Goal: Task Accomplishment & Management: Use online tool/utility

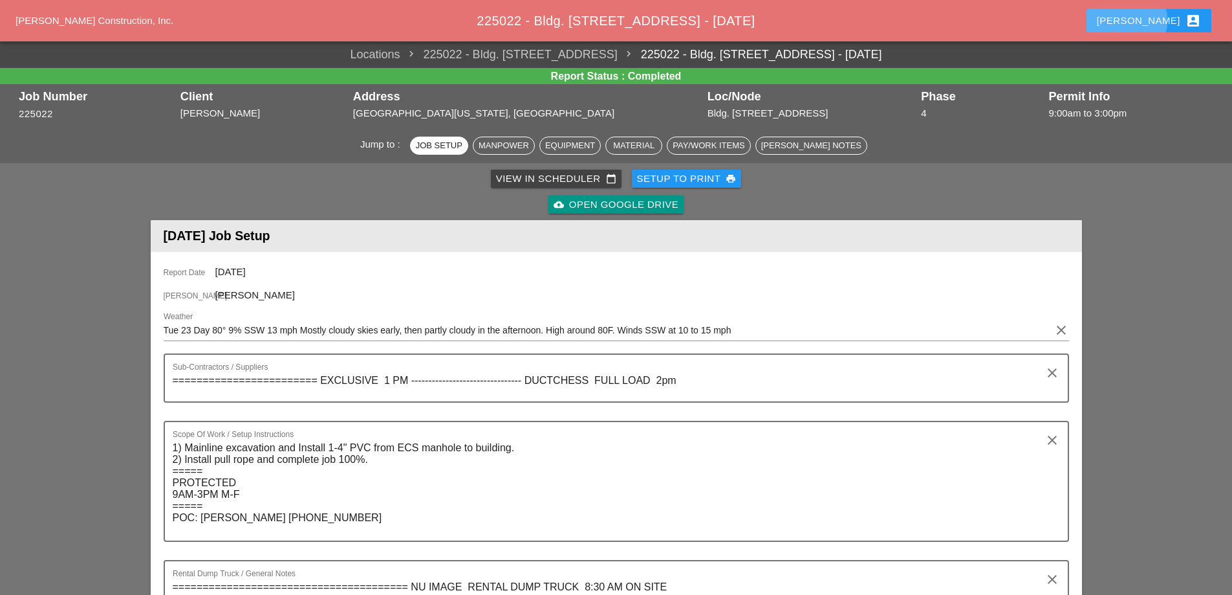
click at [1173, 21] on div "Stephen account_box" at bounding box center [1149, 21] width 104 height 16
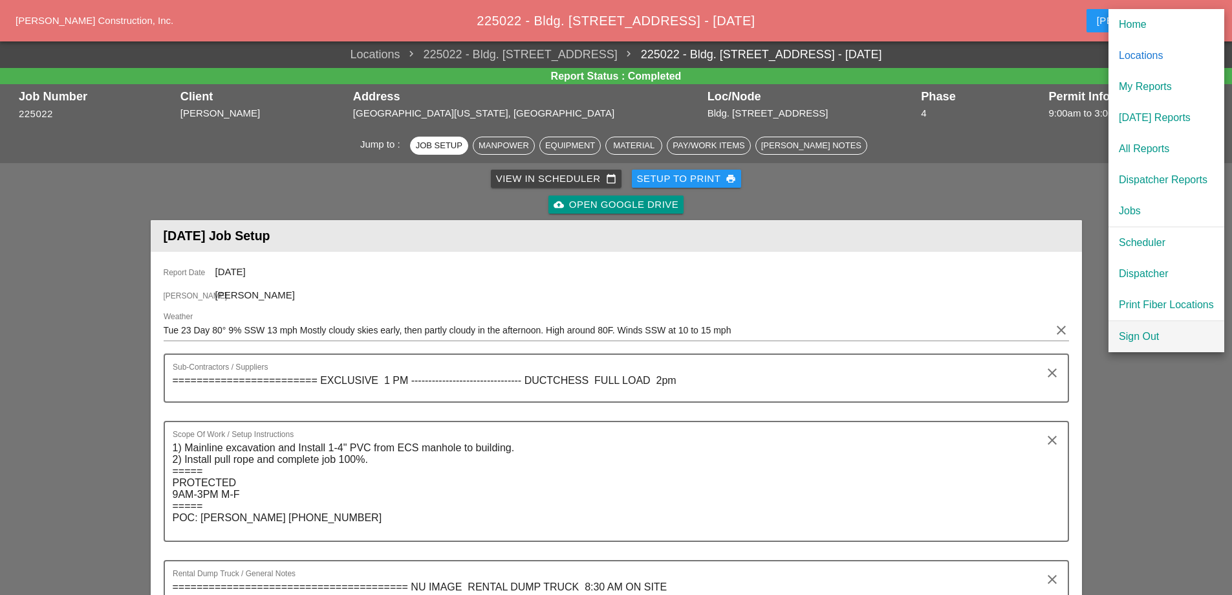
click at [1148, 336] on div "Sign Out" at bounding box center [1166, 337] width 95 height 16
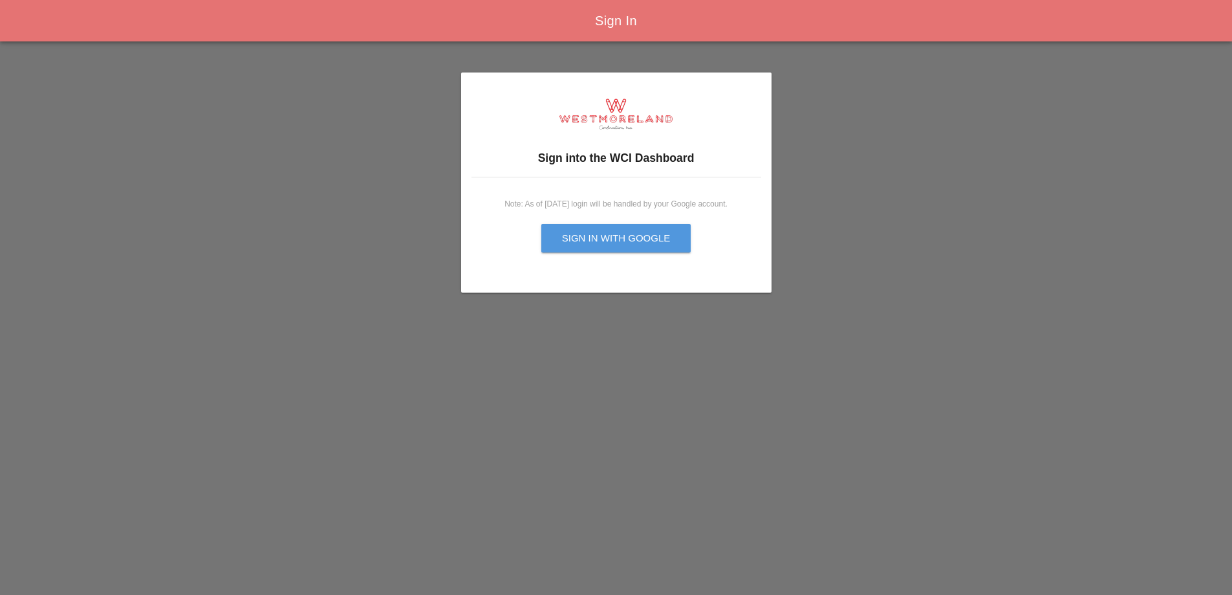
click at [640, 243] on div "Sign in with Google" at bounding box center [616, 238] width 109 height 15
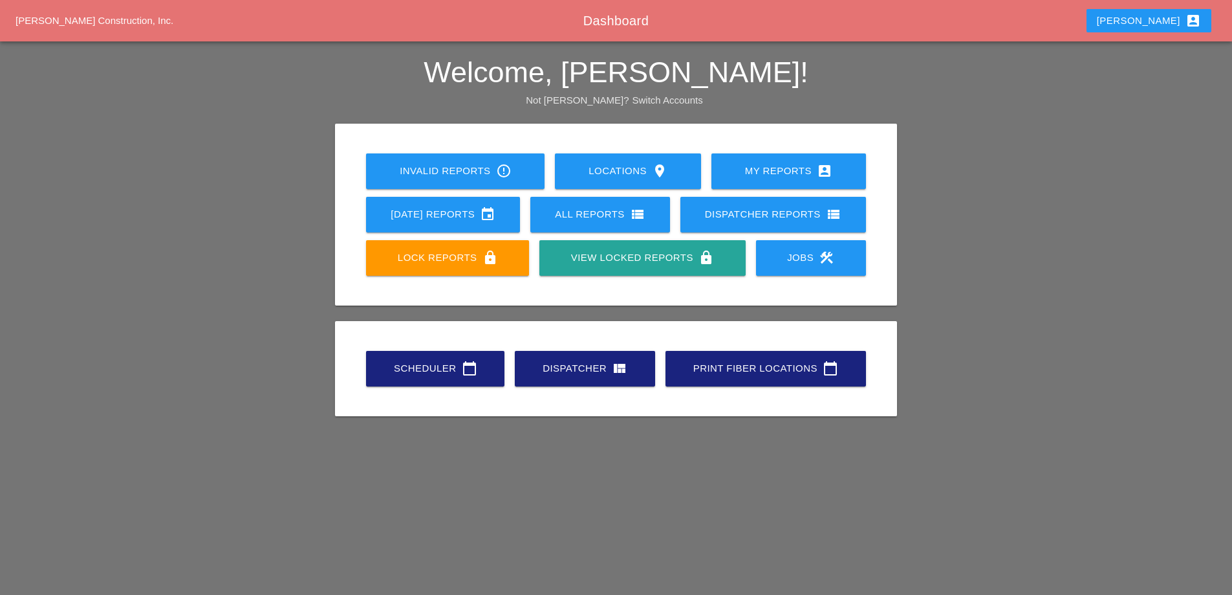
click at [558, 369] on div "Dispatcher view_quilt" at bounding box center [585, 368] width 99 height 16
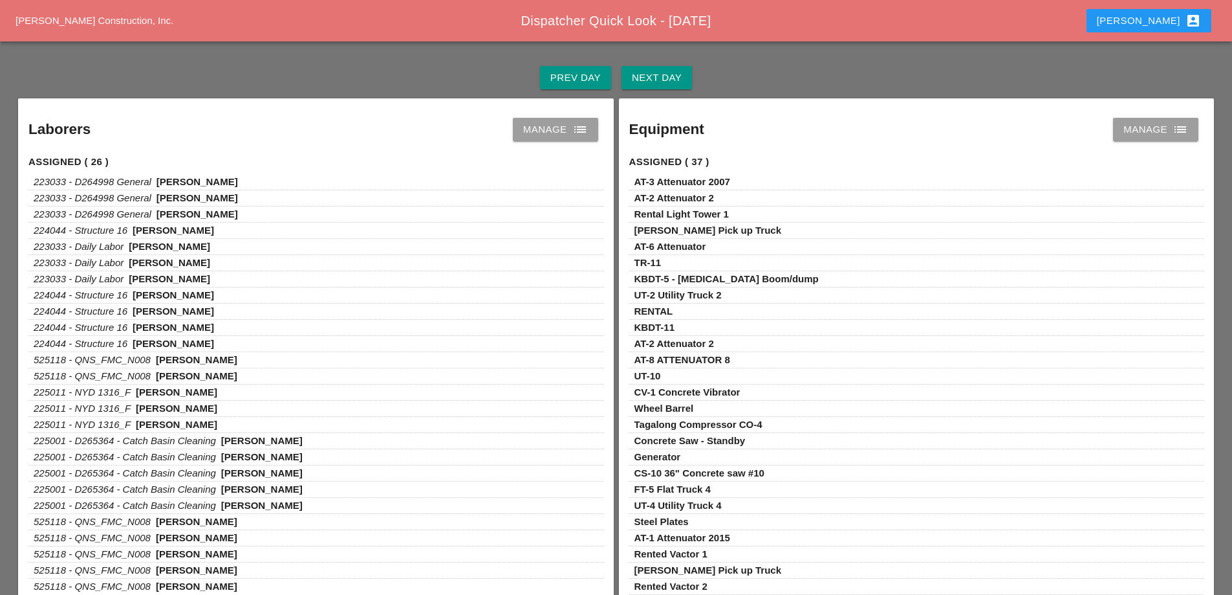
click at [578, 131] on icon "list" at bounding box center [581, 130] width 16 height 16
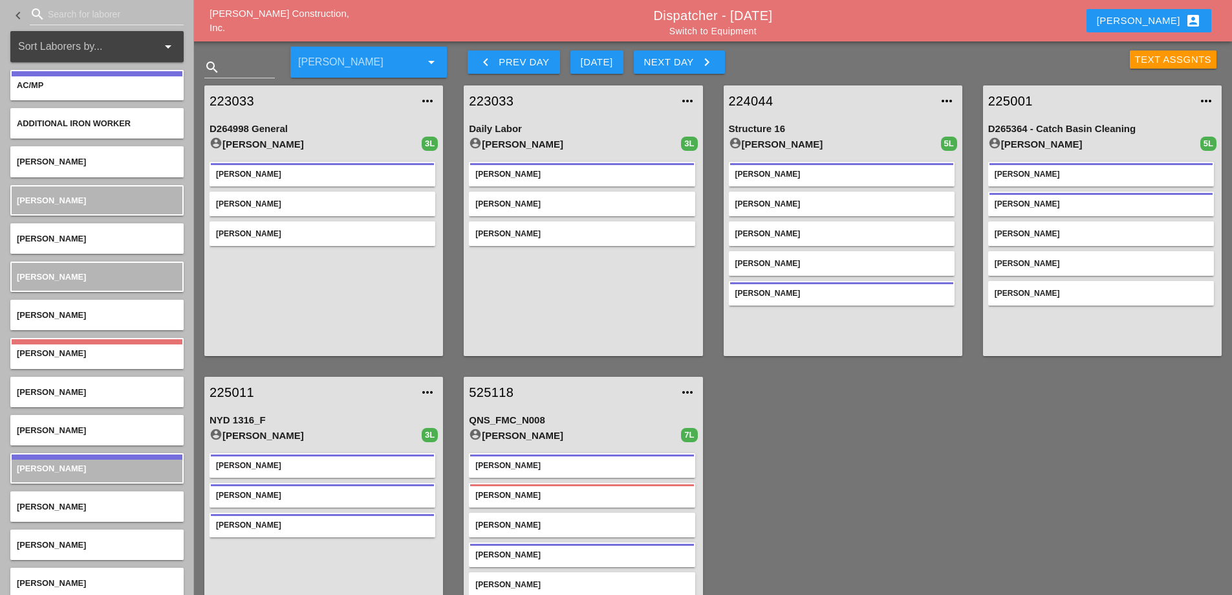
click at [1171, 60] on div "Text Assgnts" at bounding box center [1173, 59] width 77 height 15
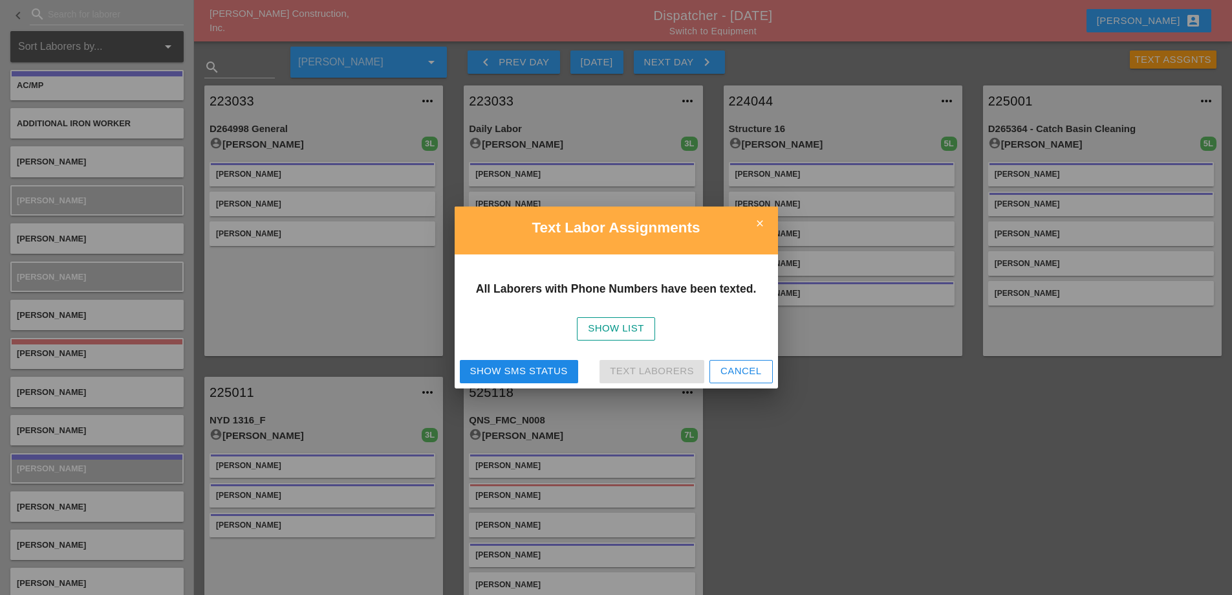
click at [611, 329] on div "Show List" at bounding box center [616, 328] width 56 height 15
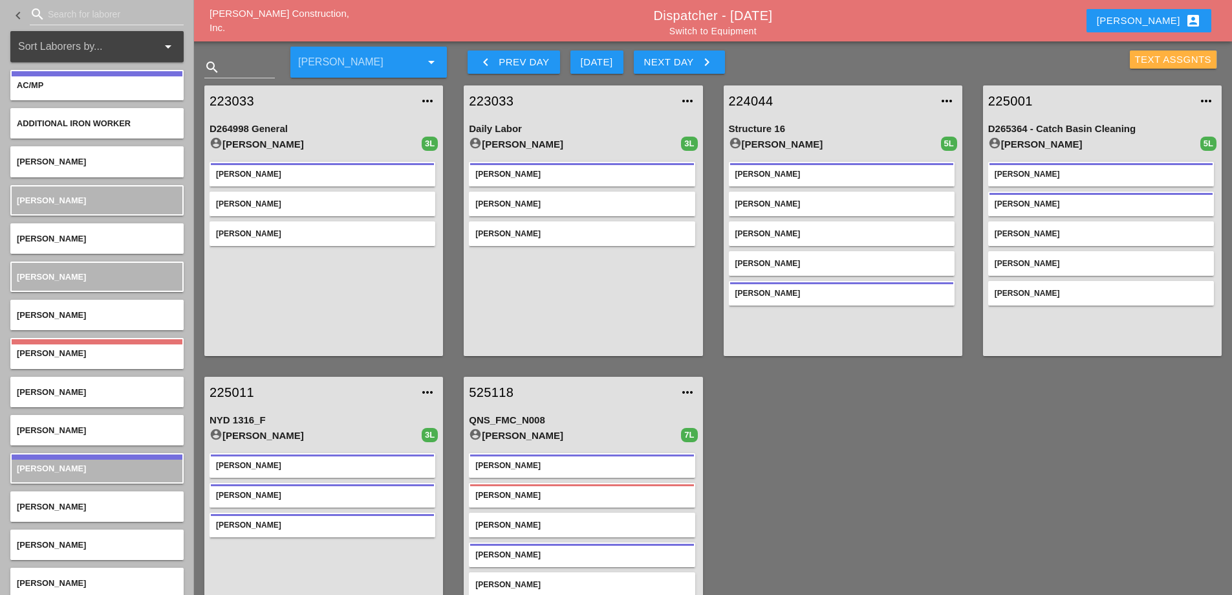
click at [1160, 55] on div "Text Assgnts" at bounding box center [1173, 59] width 77 height 15
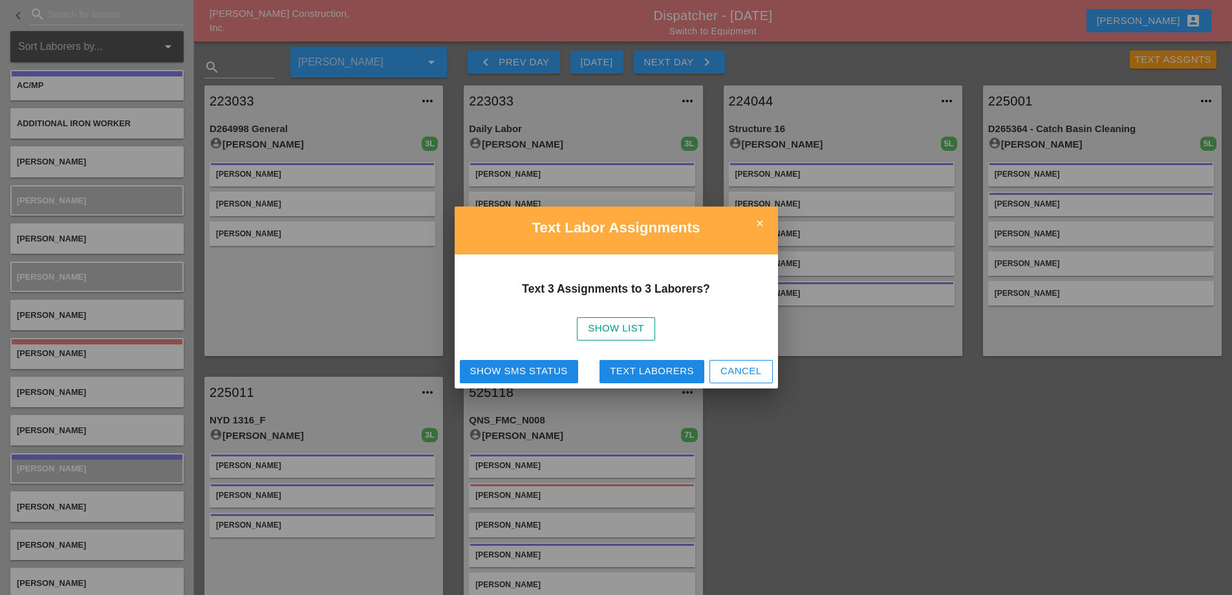
click at [622, 333] on div "Show List" at bounding box center [616, 328] width 56 height 15
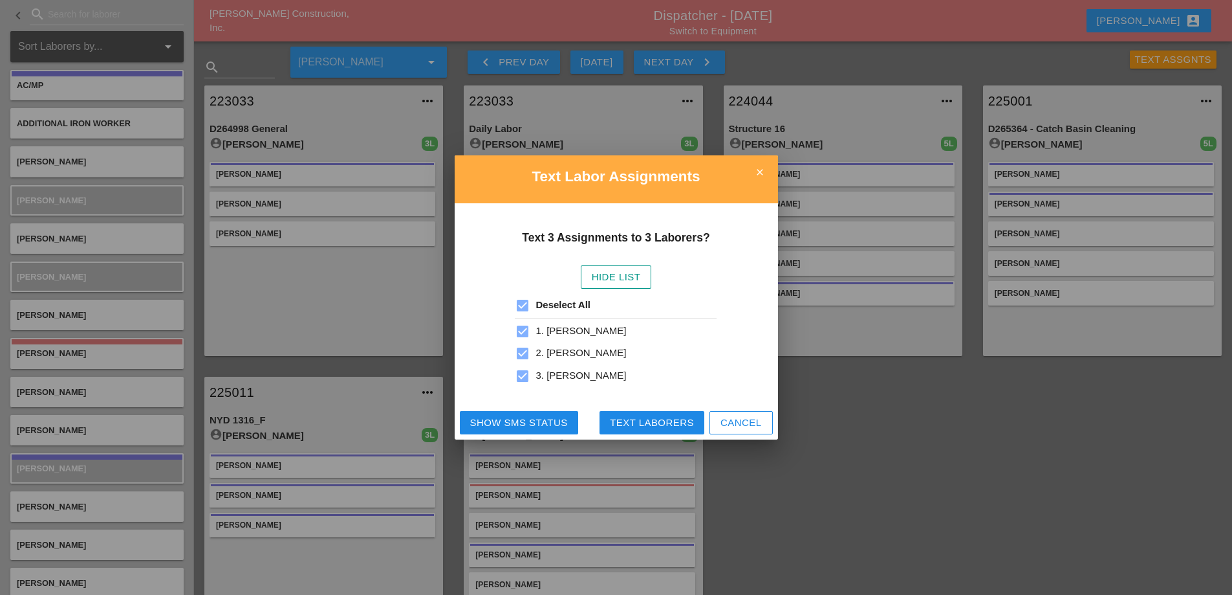
click at [650, 417] on div "Text Laborers" at bounding box center [652, 422] width 84 height 15
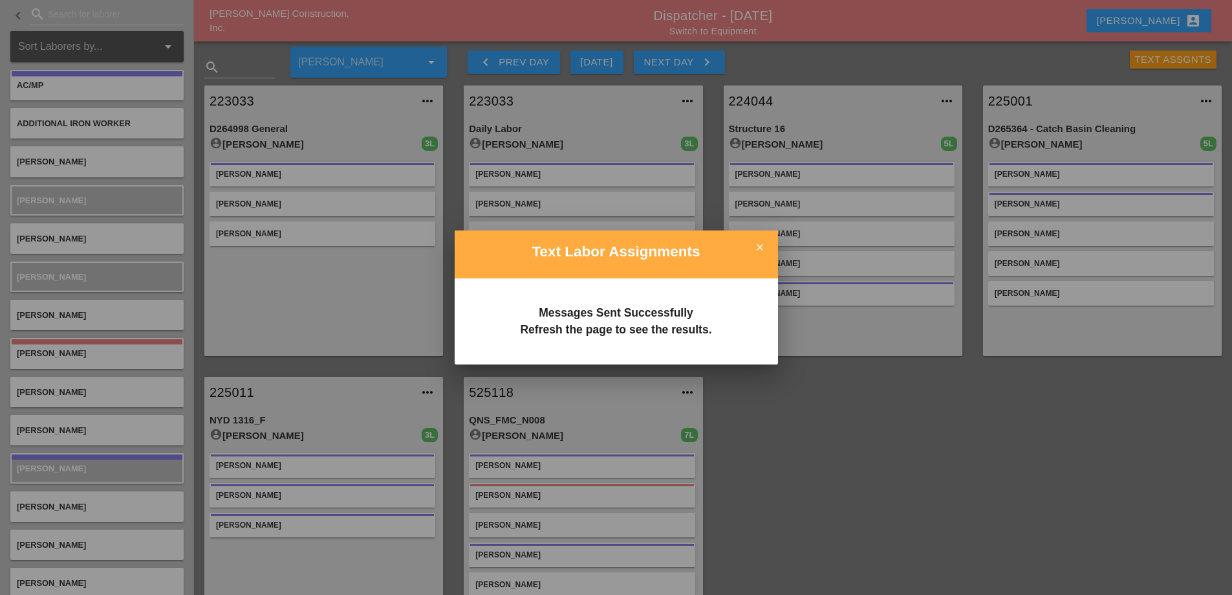
click at [760, 246] on icon "close" at bounding box center [760, 247] width 26 height 26
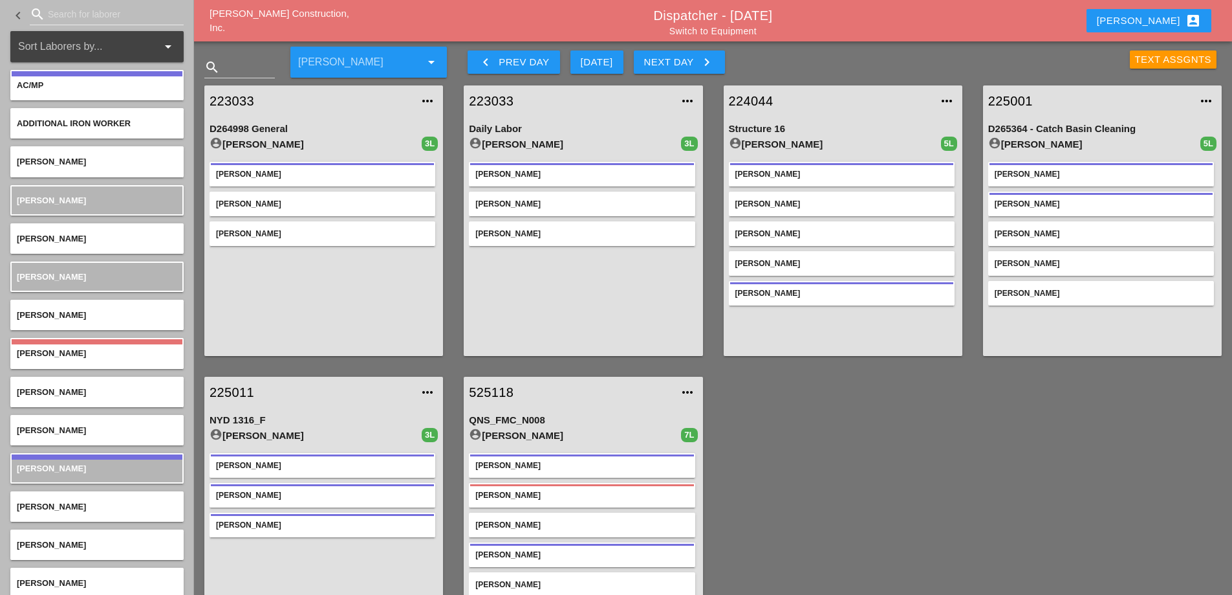
click at [1159, 63] on div "Text Assgnts" at bounding box center [1173, 59] width 77 height 15
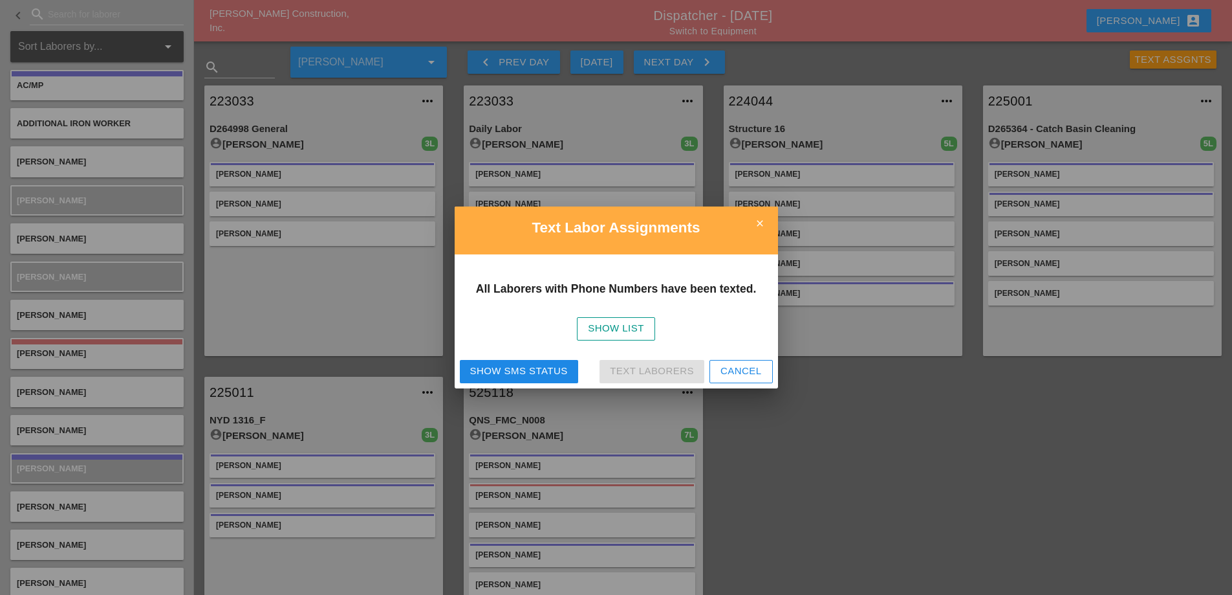
click at [533, 373] on div "Show SMS Status" at bounding box center [519, 371] width 98 height 15
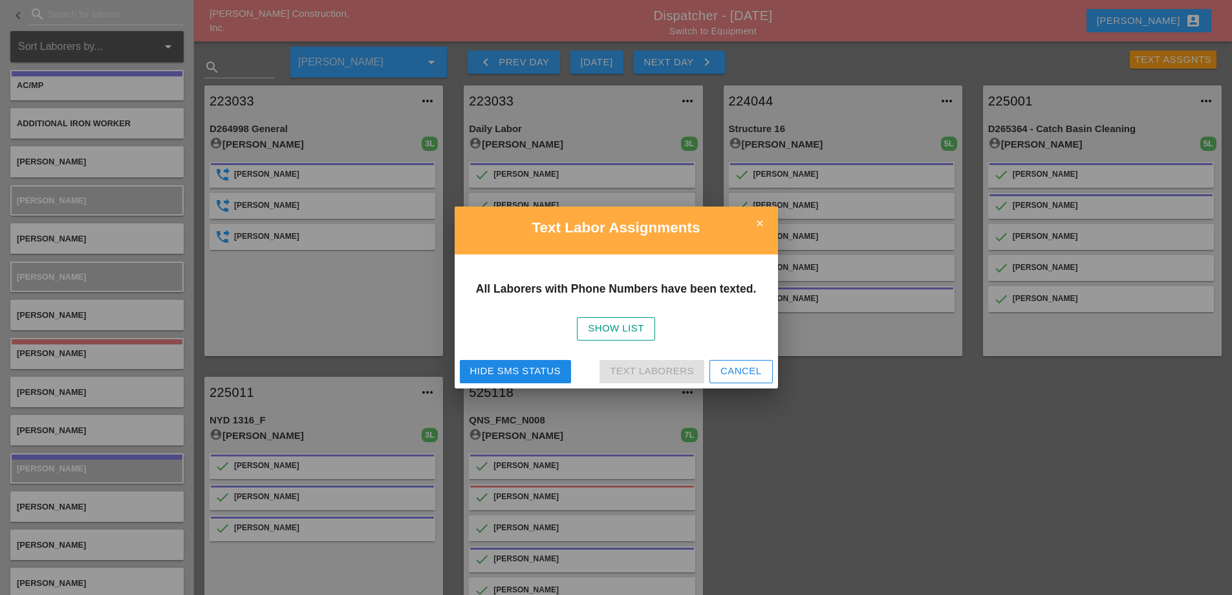
click at [738, 371] on div "Cancel" at bounding box center [741, 371] width 41 height 15
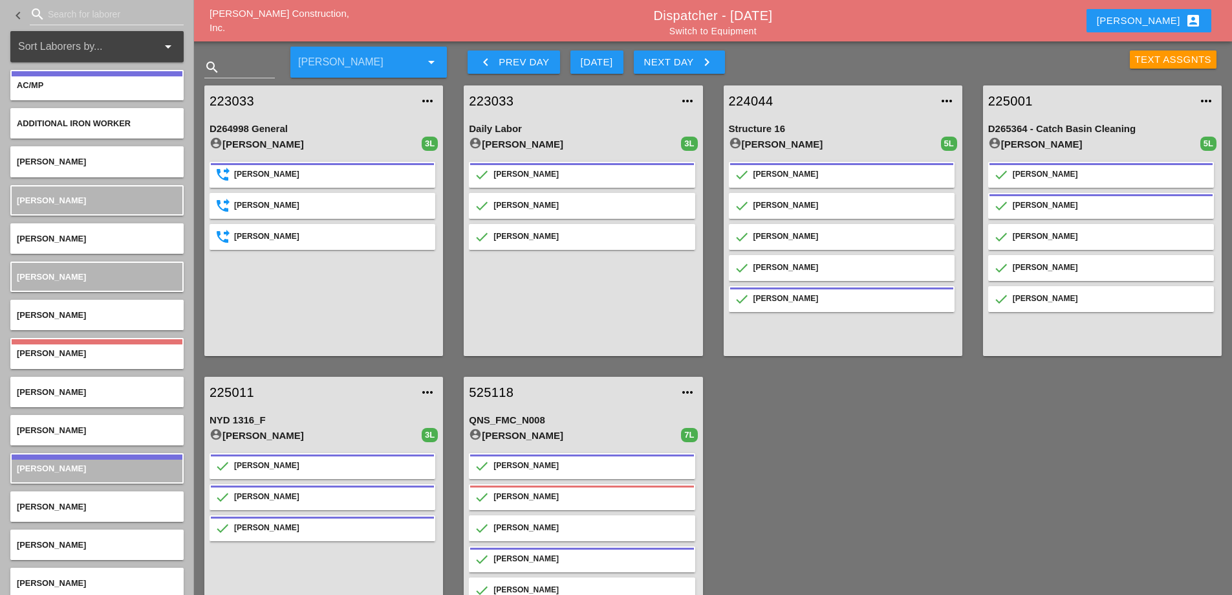
click at [688, 61] on div "Next Day keyboard_arrow_right" at bounding box center [679, 62] width 71 height 16
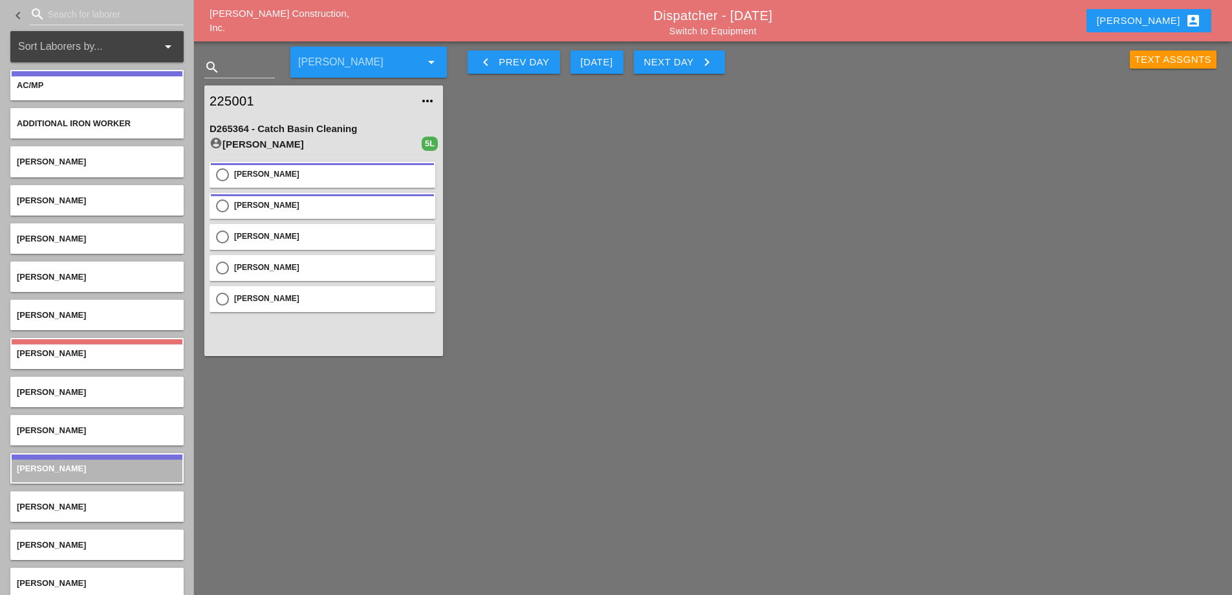
click at [1157, 63] on div "Text Assgnts" at bounding box center [1173, 59] width 77 height 15
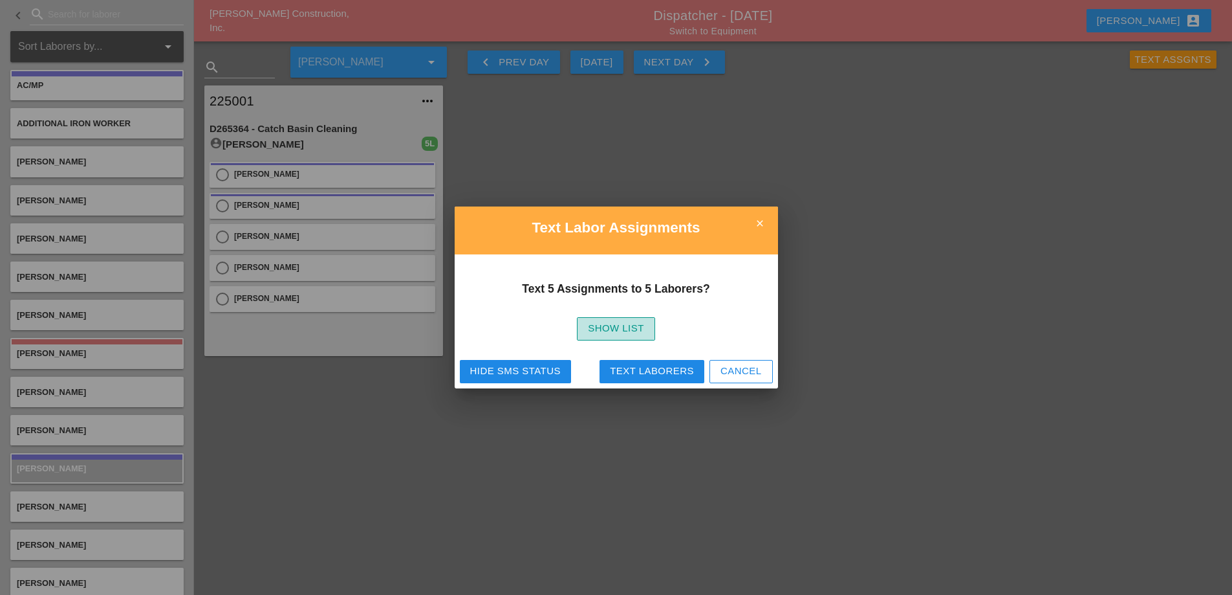
click at [629, 332] on div "Show List" at bounding box center [616, 328] width 56 height 15
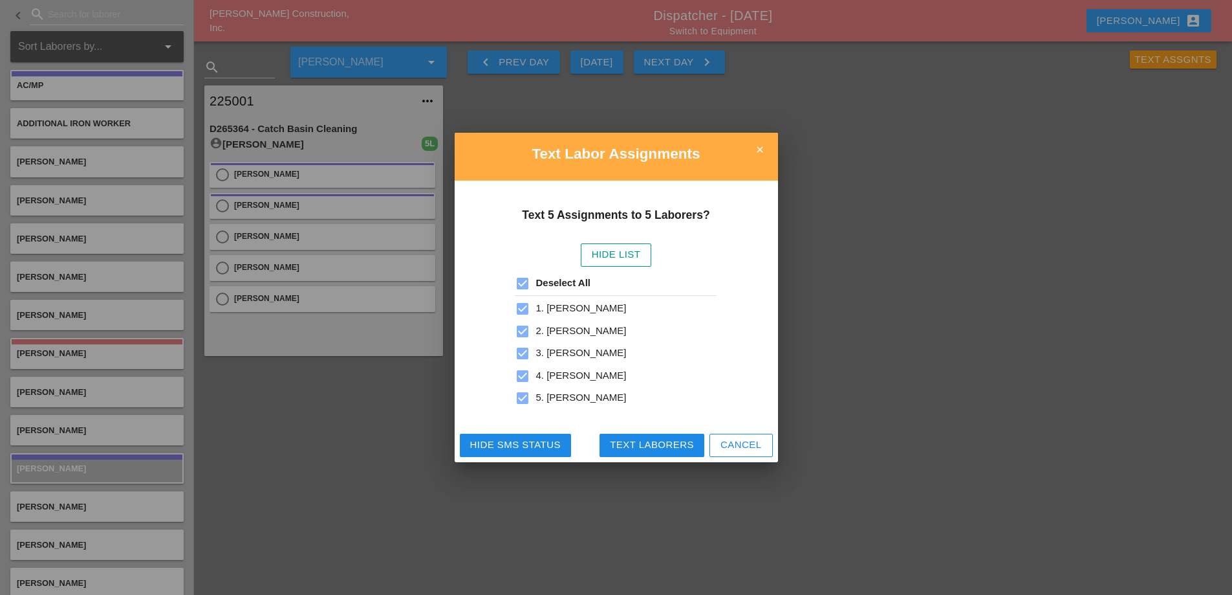
click at [651, 446] on div "Text Laborers" at bounding box center [652, 444] width 84 height 15
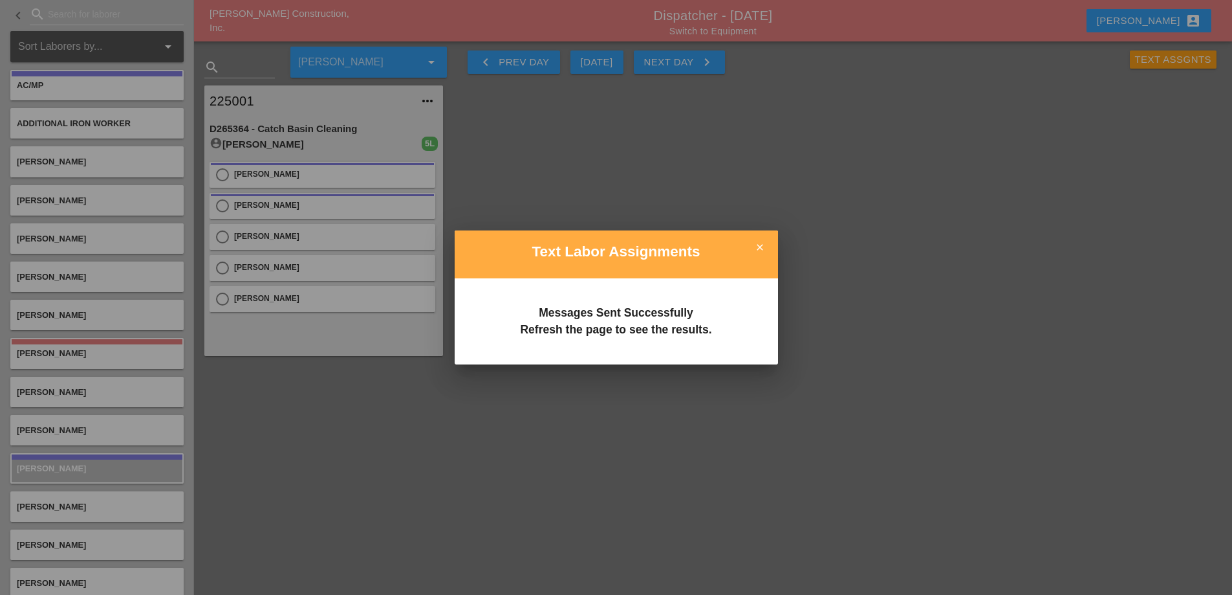
click at [759, 243] on icon "close" at bounding box center [760, 247] width 26 height 26
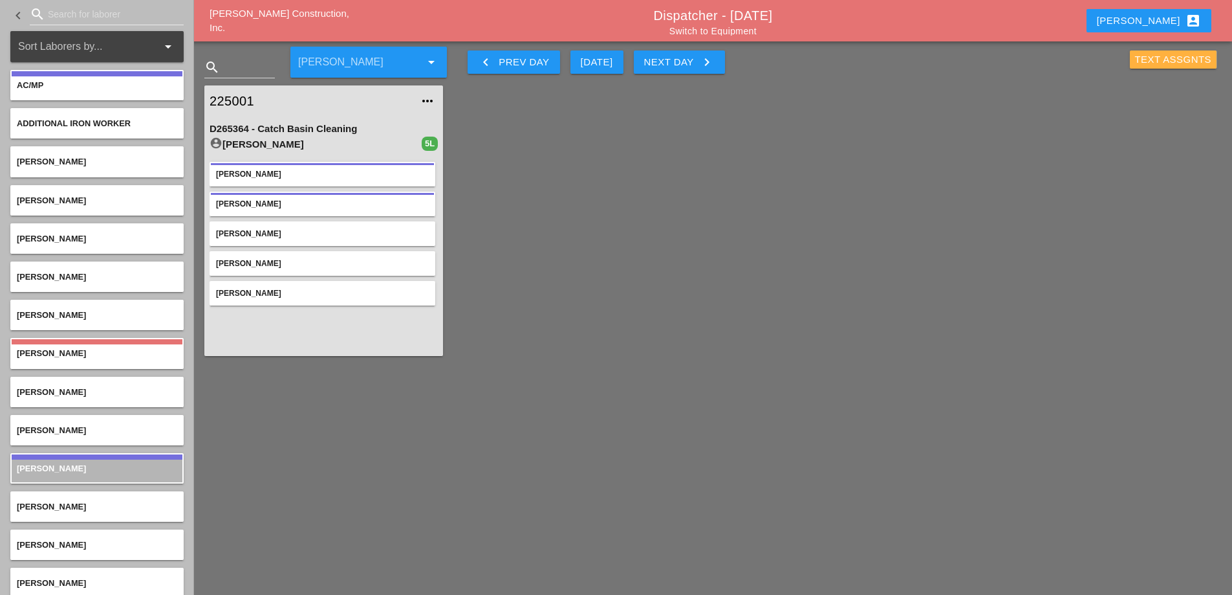
click at [1168, 60] on div "Text Assgnts" at bounding box center [1173, 59] width 77 height 15
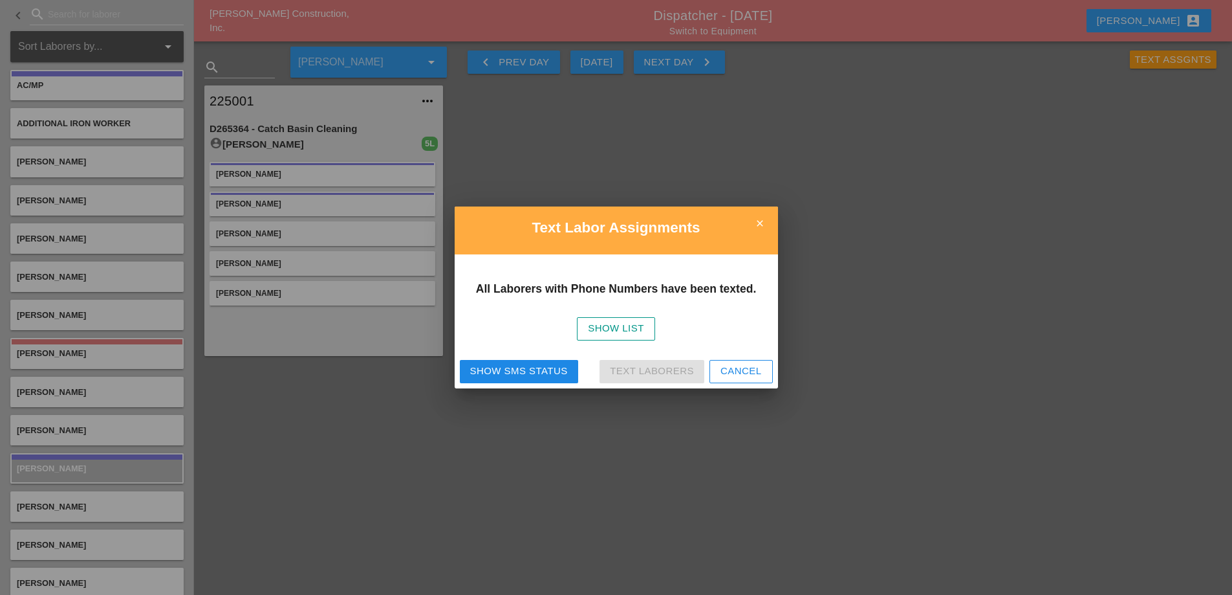
click at [530, 369] on div "Show SMS Status" at bounding box center [519, 371] width 98 height 15
click at [763, 373] on button "Cancel" at bounding box center [741, 371] width 63 height 23
